Goal: Task Accomplishment & Management: Use online tool/utility

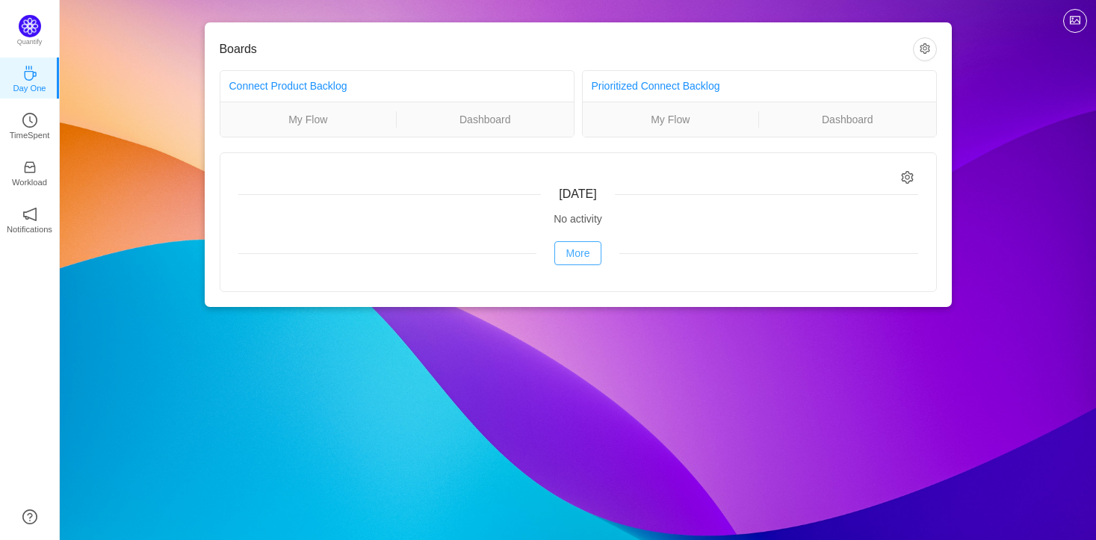
click at [572, 259] on button "More" at bounding box center [579, 253] width 48 height 24
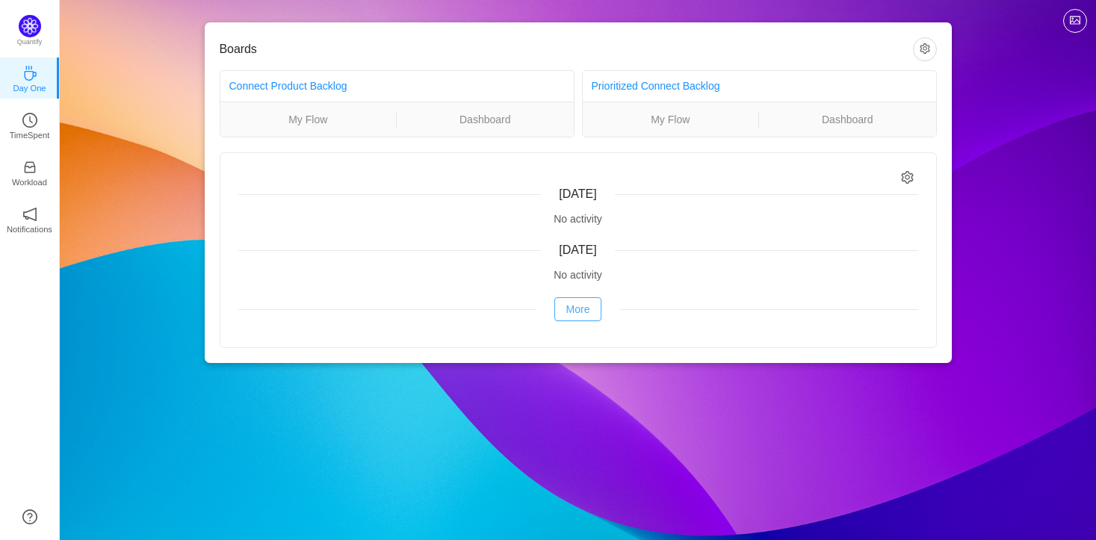
click at [581, 312] on button "More" at bounding box center [579, 309] width 48 height 24
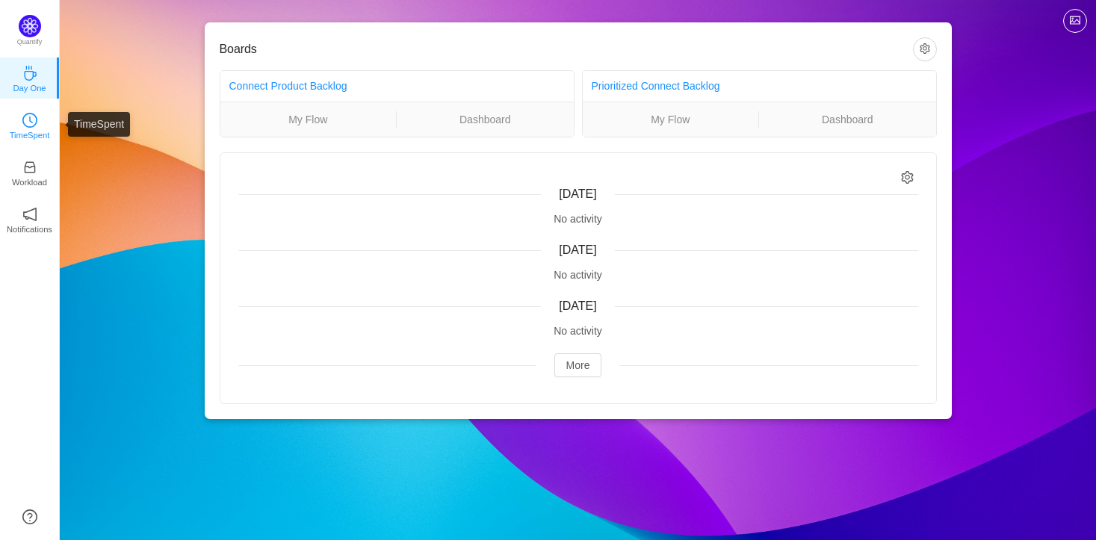
click at [31, 133] on p "TimeSpent" at bounding box center [30, 135] width 40 height 13
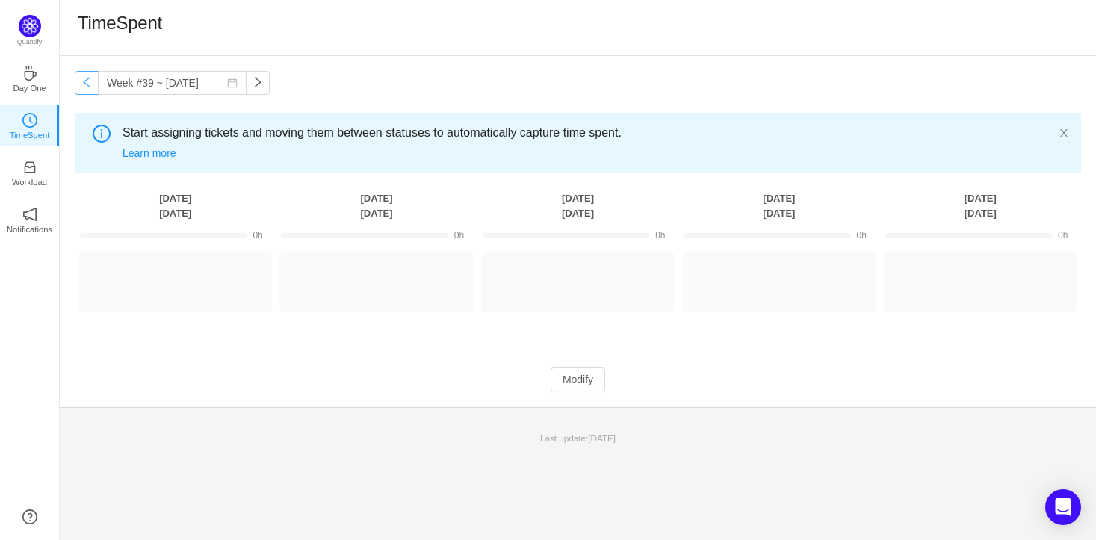
click at [87, 86] on button "button" at bounding box center [87, 83] width 24 height 24
type input "Week #38 ~ [DATE]"
click at [566, 380] on button "Modify" at bounding box center [578, 380] width 55 height 24
click at [559, 380] on button "Cancel" at bounding box center [546, 380] width 57 height 24
click at [37, 174] on link "Workload" at bounding box center [29, 171] width 15 height 15
